Goal: Task Accomplishment & Management: Manage account settings

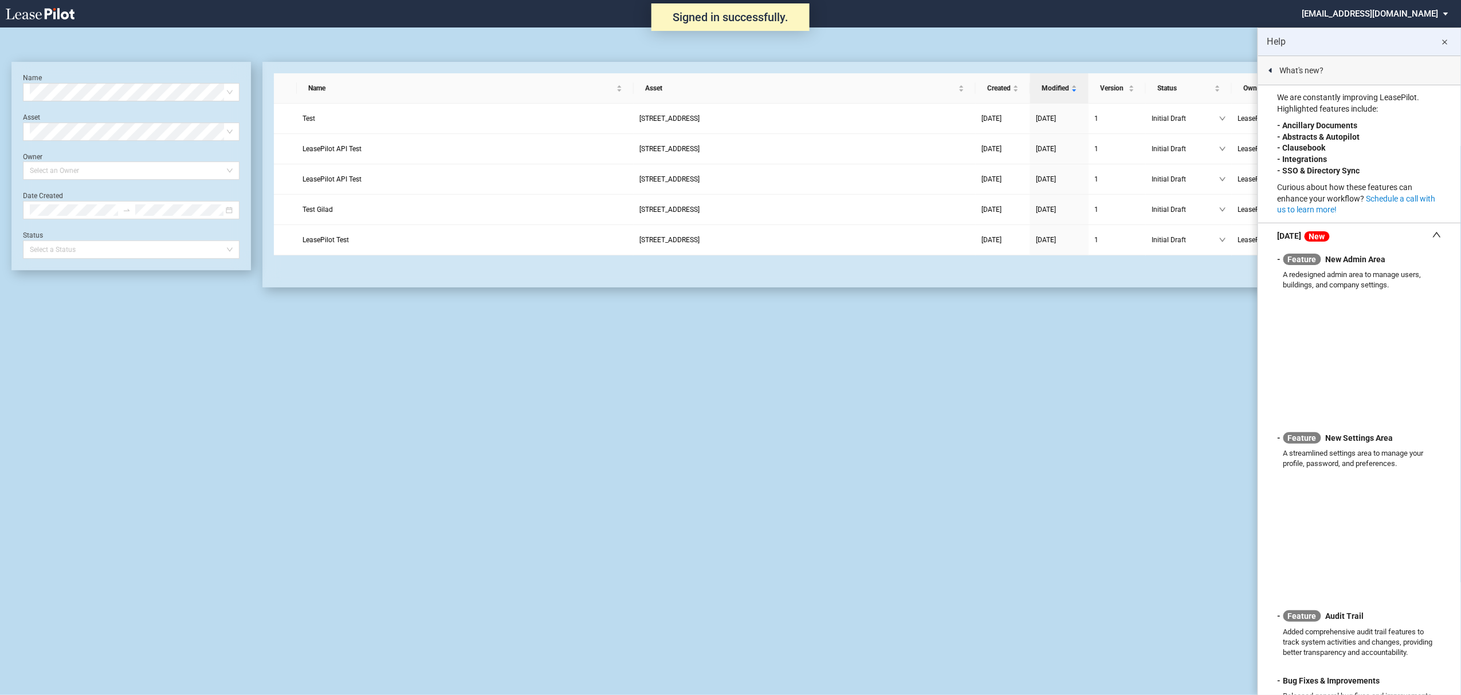
click at [1401, 10] on md-select "admin@leasepilot.co Super Admin Area Admin Area Settings Sign Out" at bounding box center [1379, 13] width 157 height 26
click at [1370, 29] on div "Super Admin Area" at bounding box center [1388, 30] width 64 height 11
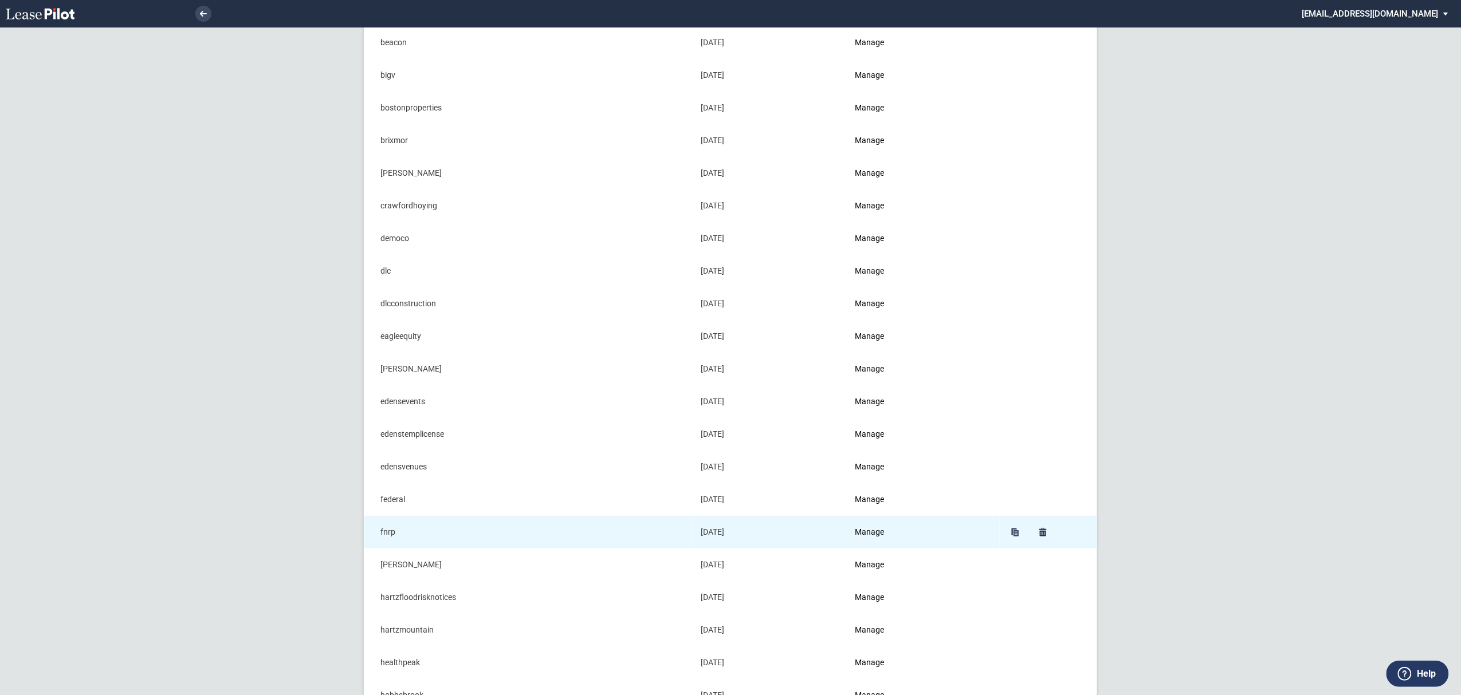
scroll to position [152, 0]
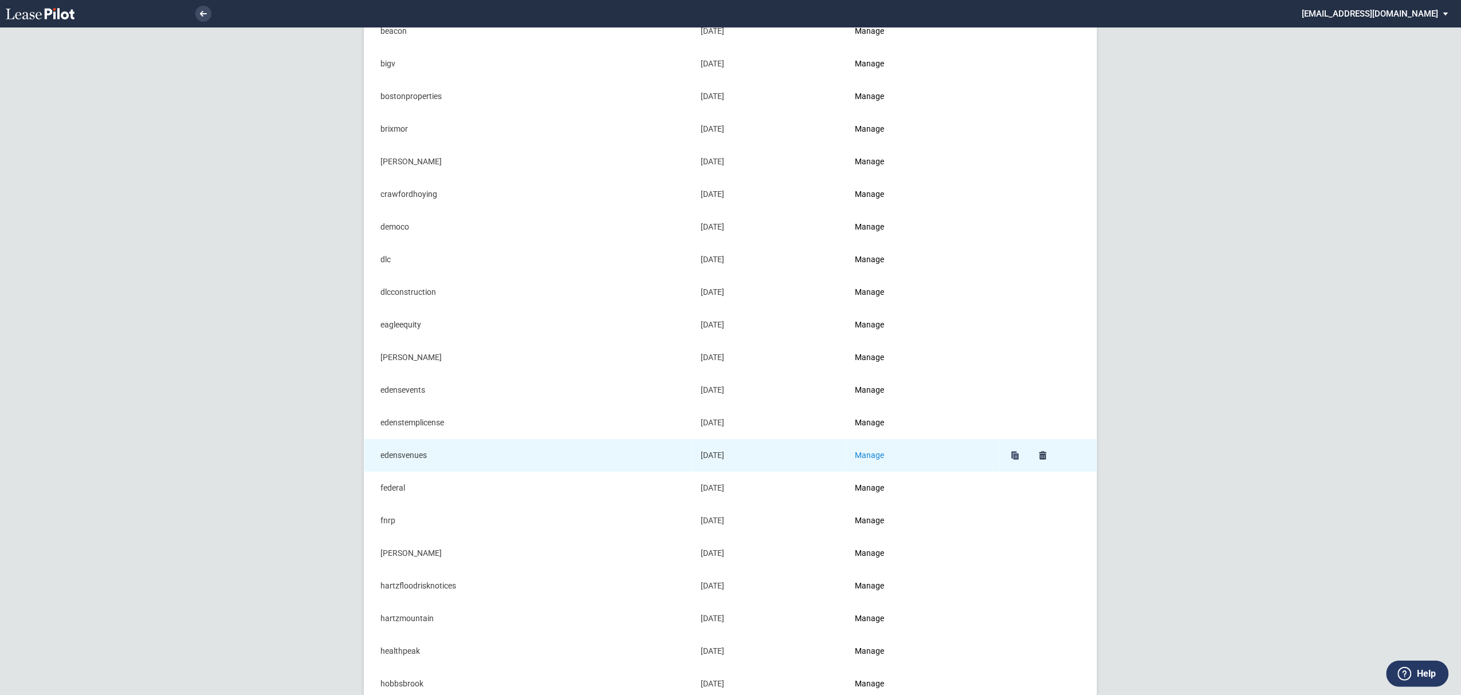
click at [884, 460] on link "Manage" at bounding box center [869, 455] width 29 height 9
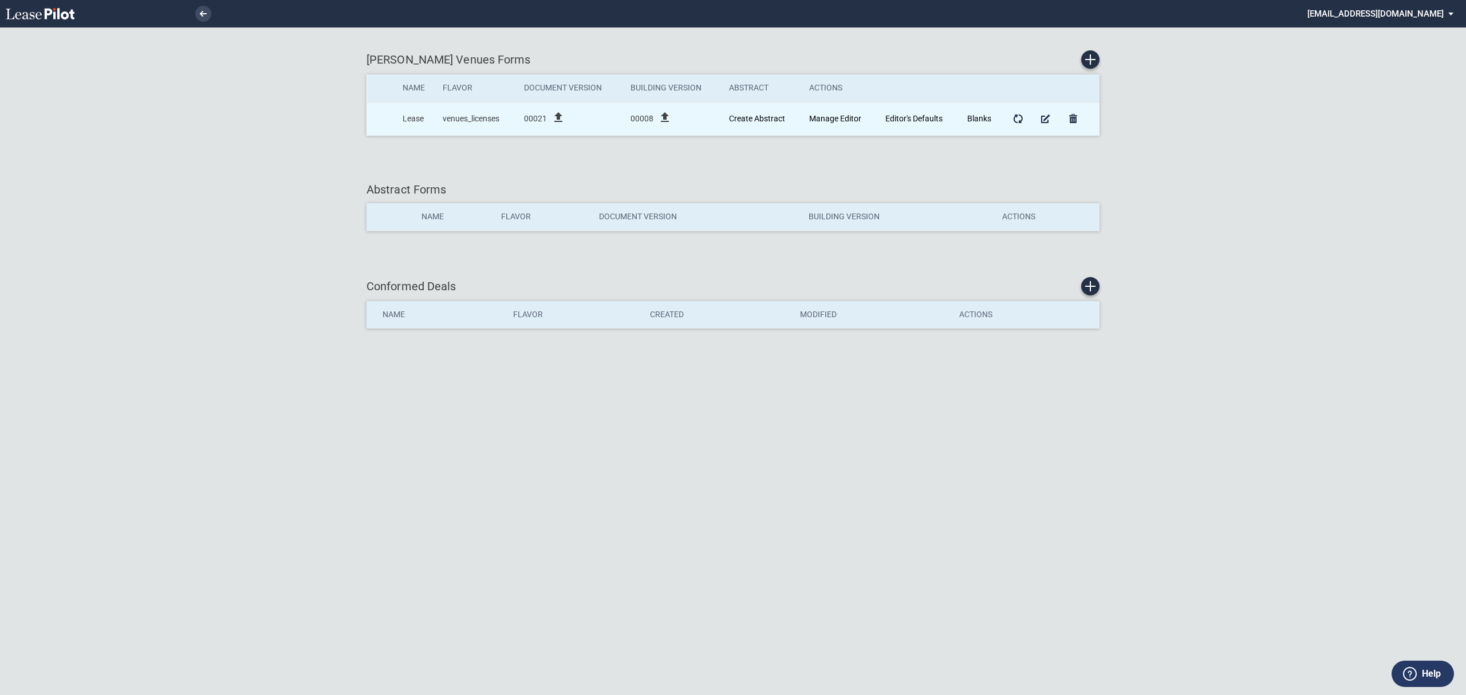
click at [578, 118] on div "00021 file_upload" at bounding box center [571, 119] width 95 height 17
click at [564, 117] on icon "file_upload" at bounding box center [559, 118] width 14 height 14
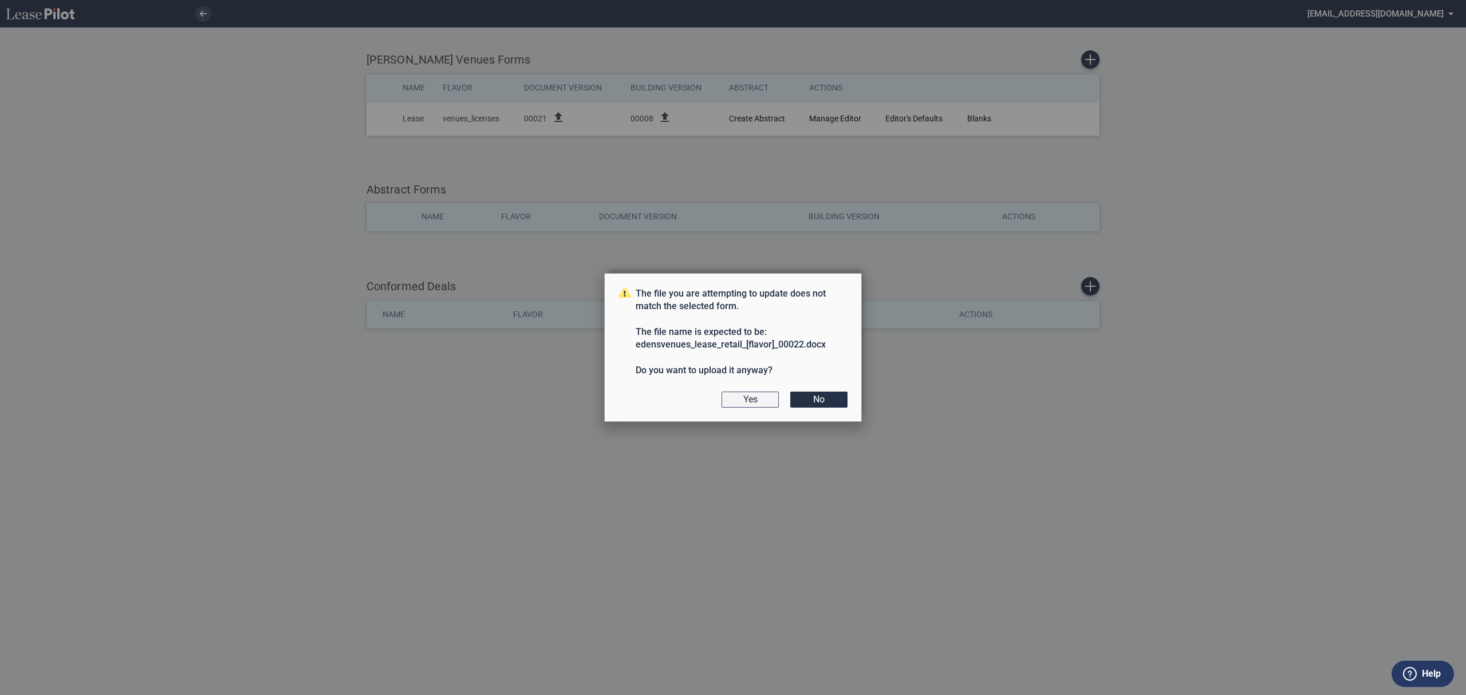
click at [760, 398] on button "Yes" at bounding box center [750, 400] width 57 height 16
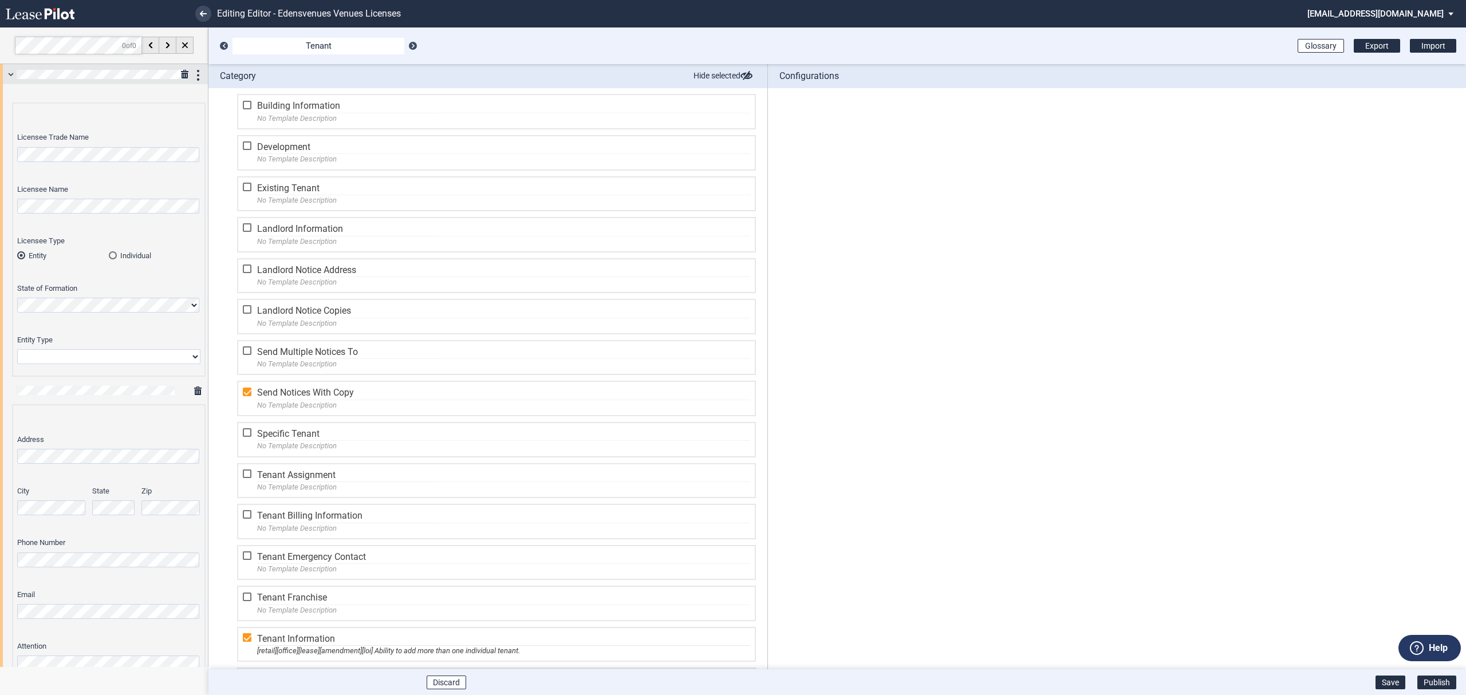
click at [9, 72] on div at bounding box center [104, 74] width 208 height 20
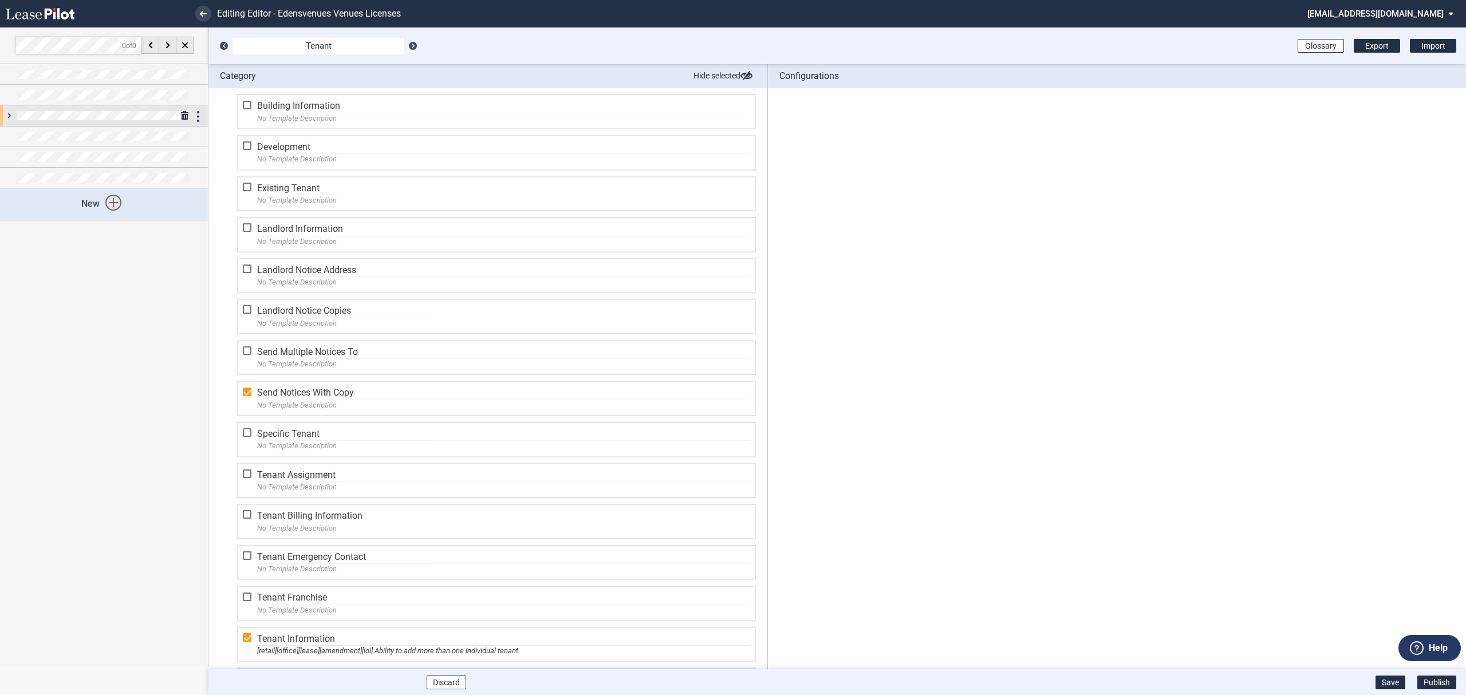
click at [9, 118] on div at bounding box center [104, 115] width 208 height 20
click at [14, 113] on div at bounding box center [104, 115] width 208 height 20
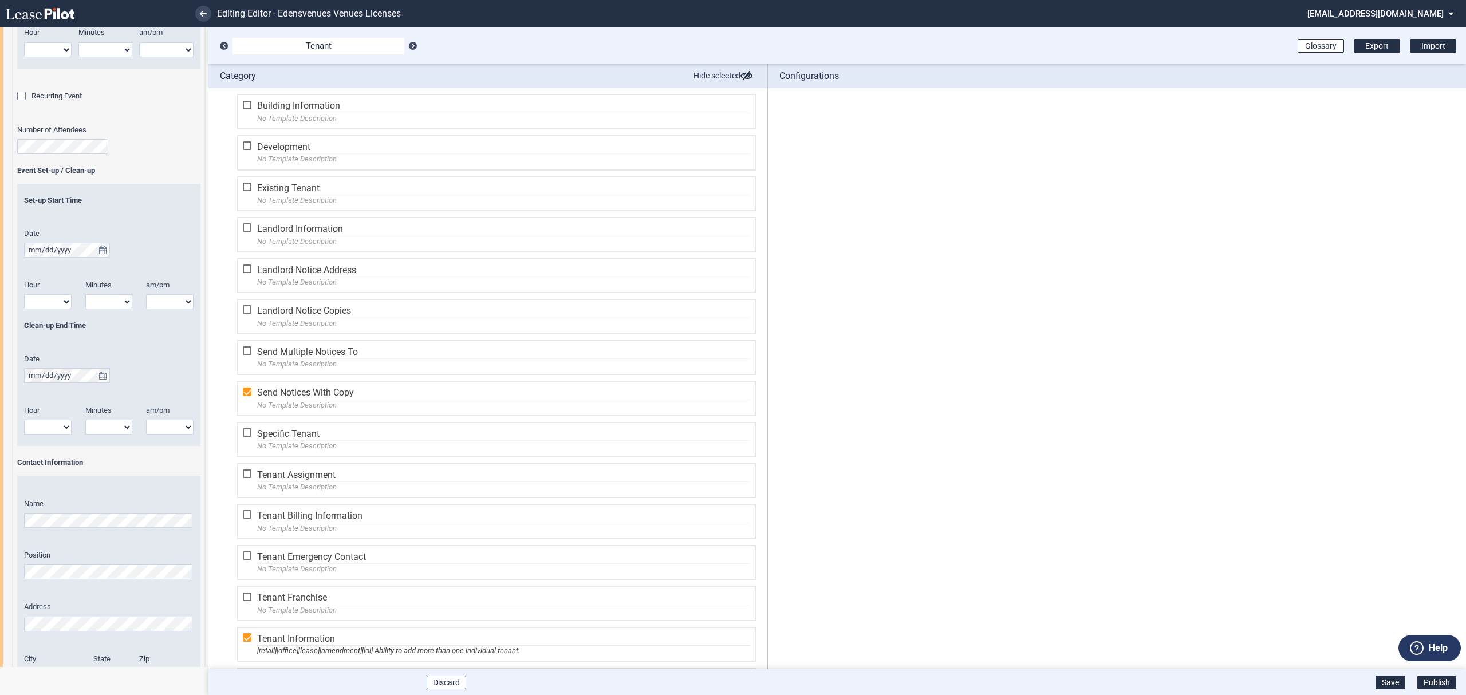
scroll to position [381, 0]
click at [1447, 683] on button "Publish" at bounding box center [1437, 683] width 39 height 14
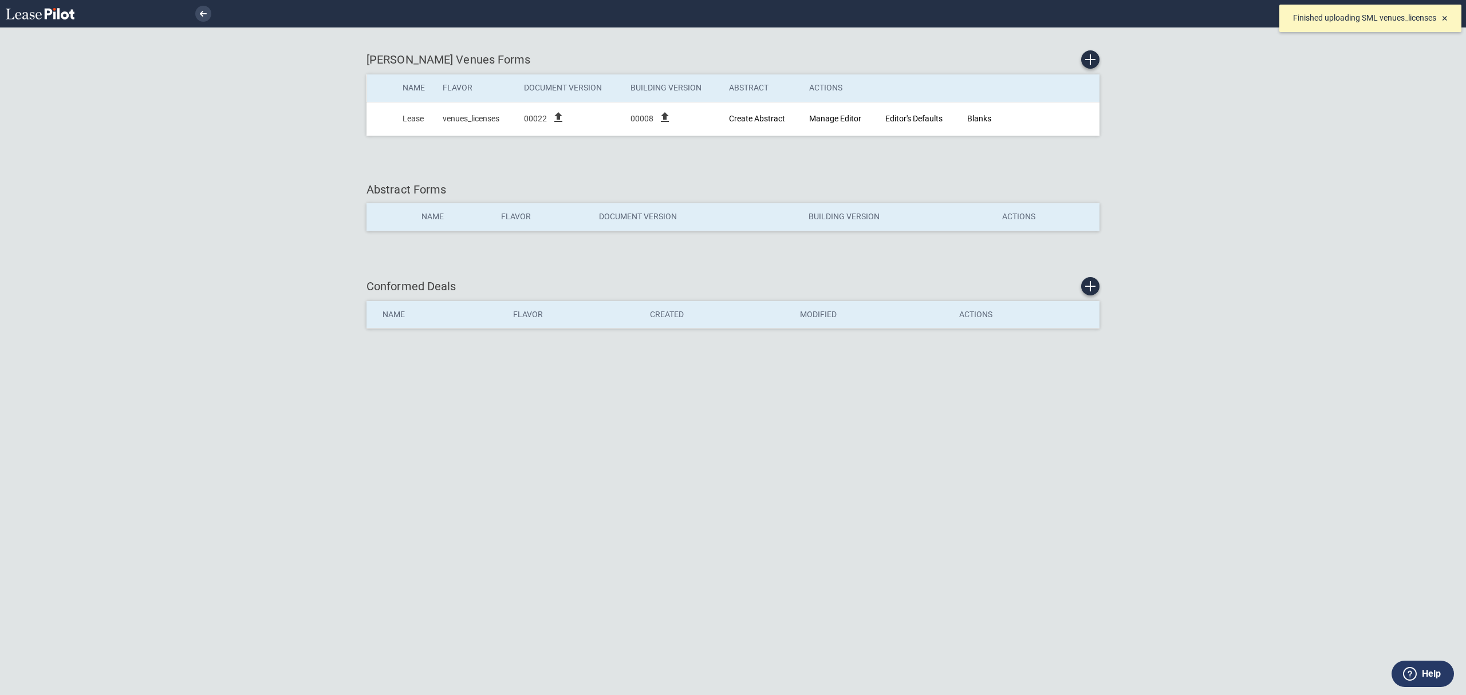
drag, startPoint x: 1424, startPoint y: 62, endPoint x: 1432, endPoint y: 55, distance: 10.6
click at [1425, 60] on div "EDENS Venues Forms Name Flavor Document Version Building Version Abstract Actio…" at bounding box center [733, 347] width 1466 height 695
click at [1446, 19] on span "×" at bounding box center [1445, 18] width 6 height 12
click at [1429, 17] on md-select "admin@leasepilot.co Super Admin Area Admin Area Settings Sign Out" at bounding box center [1385, 13] width 157 height 26
click at [1386, 91] on div "Sign Out" at bounding box center [1377, 85] width 30 height 11
